Goal: Navigation & Orientation: Find specific page/section

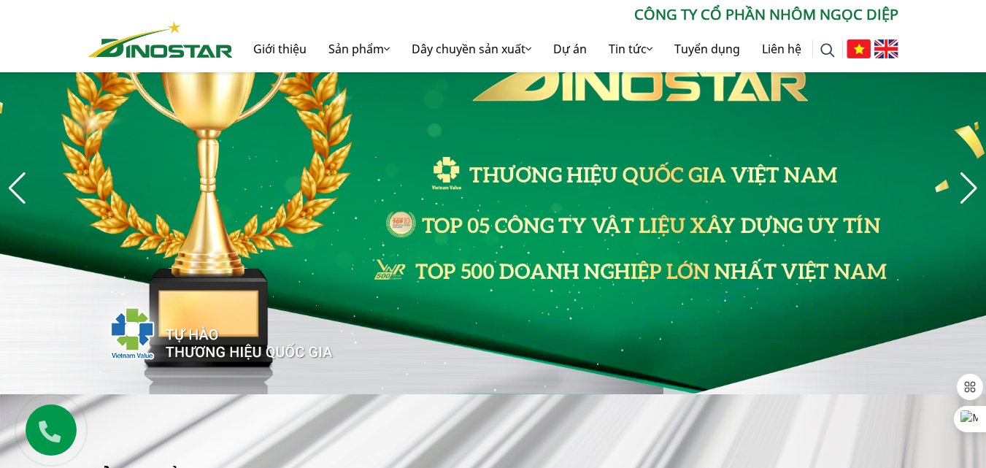
scroll to position [73, 0]
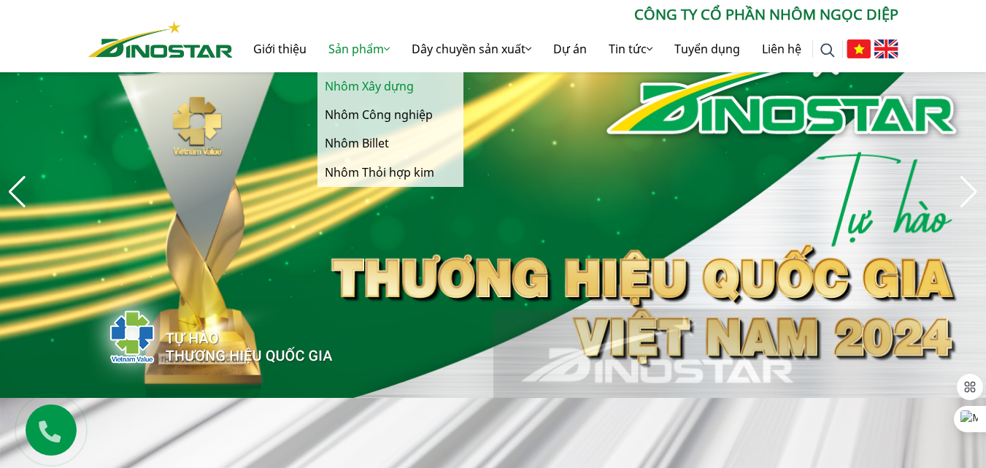
click at [365, 85] on link "Nhôm Xây dựng" at bounding box center [390, 86] width 146 height 28
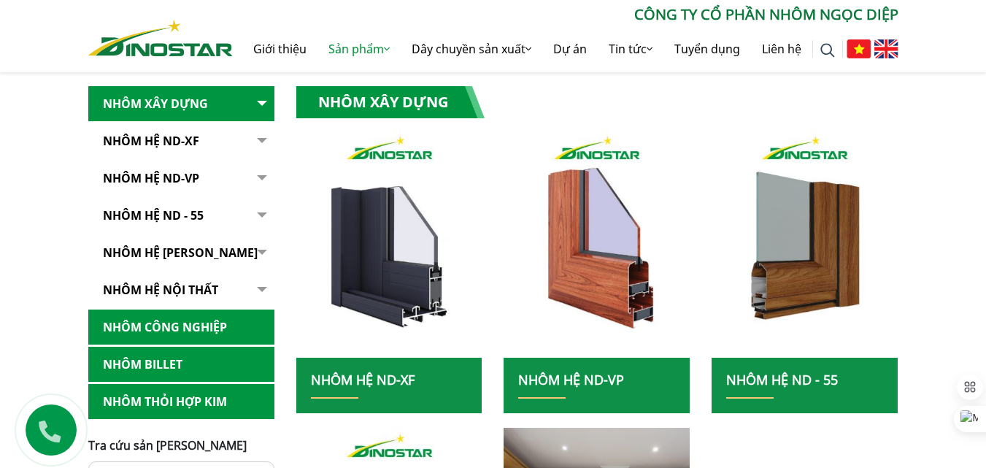
scroll to position [219, 0]
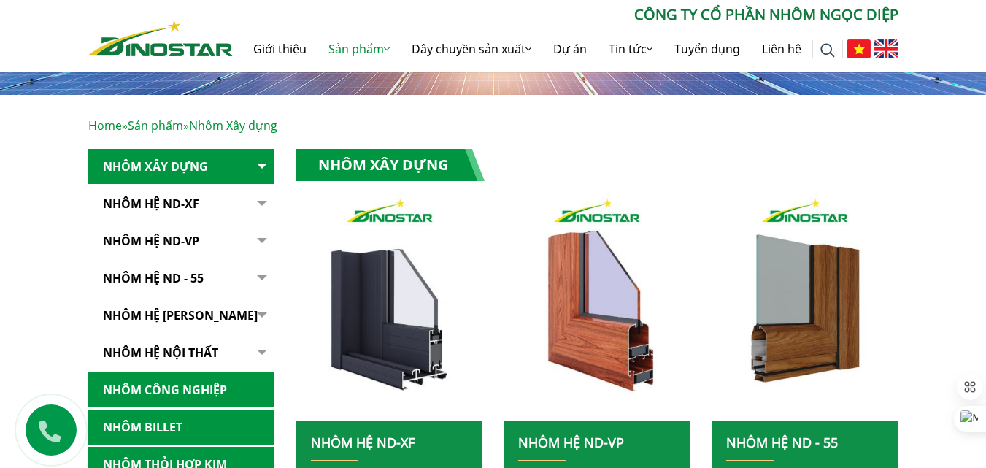
click at [251, 200] on button "button" at bounding box center [259, 204] width 29 height 36
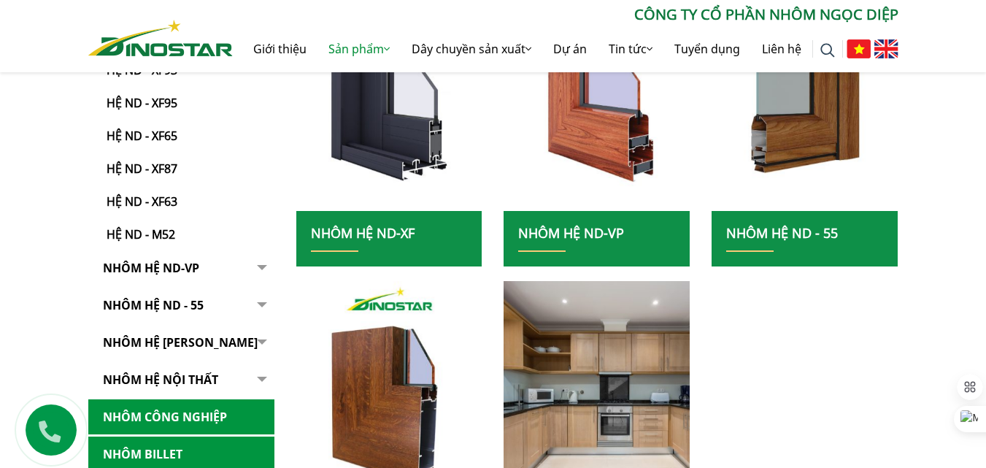
scroll to position [511, 0]
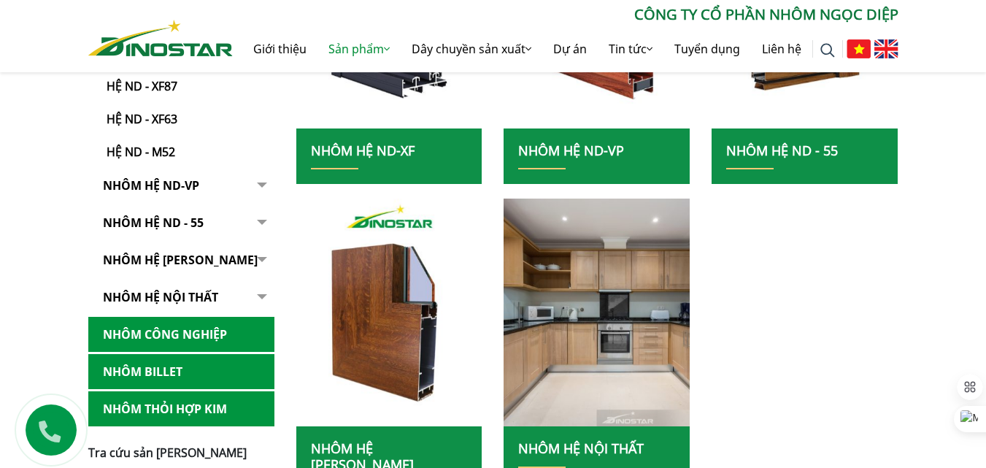
click at [244, 186] on link "Nhôm Hệ ND-VP" at bounding box center [181, 186] width 186 height 36
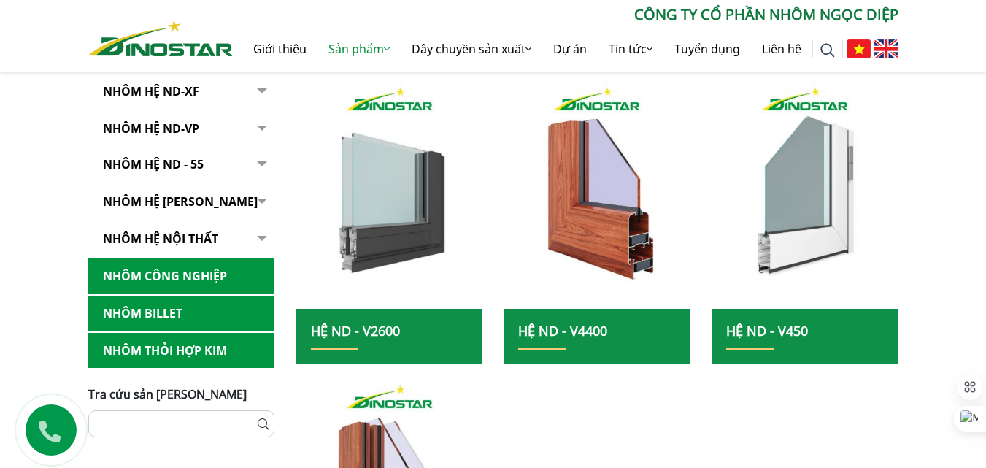
scroll to position [365, 0]
